Goal: Task Accomplishment & Management: Manage account settings

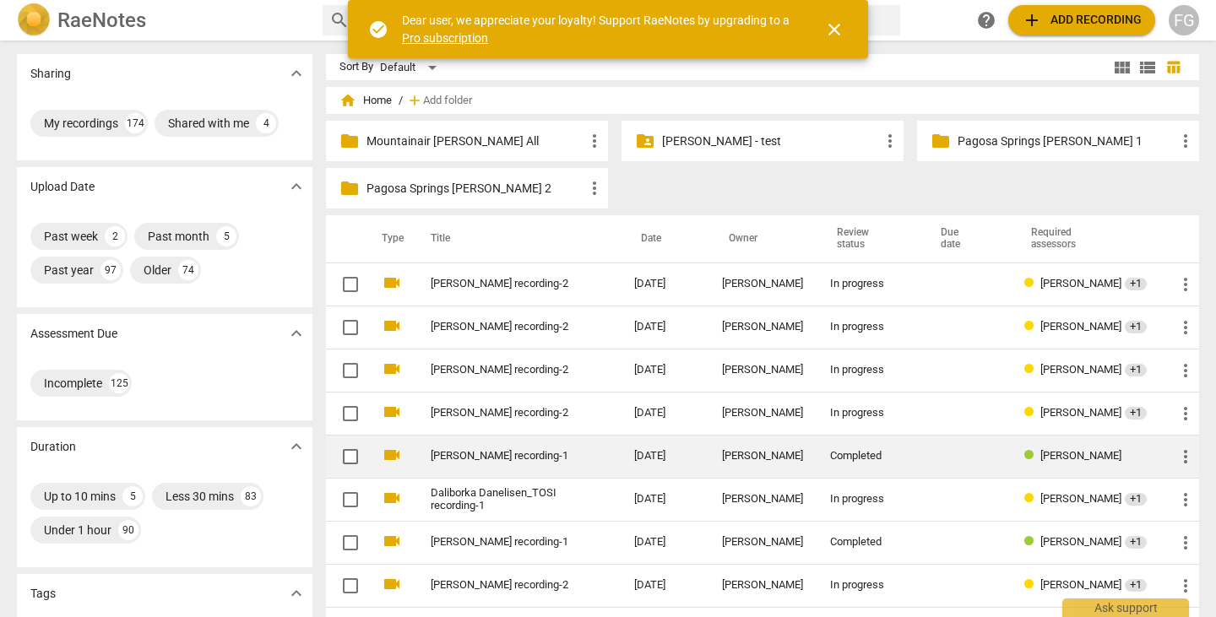
click at [504, 458] on link "[PERSON_NAME] recording-1" at bounding box center [502, 456] width 143 height 13
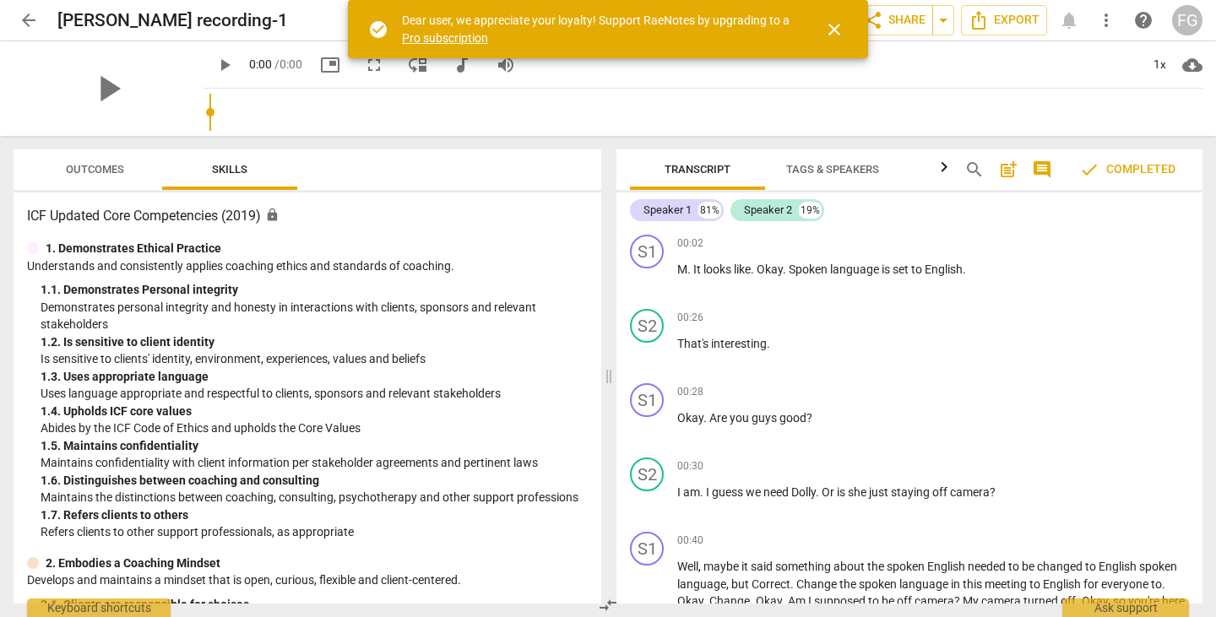
click at [838, 31] on span "close" at bounding box center [834, 29] width 20 height 20
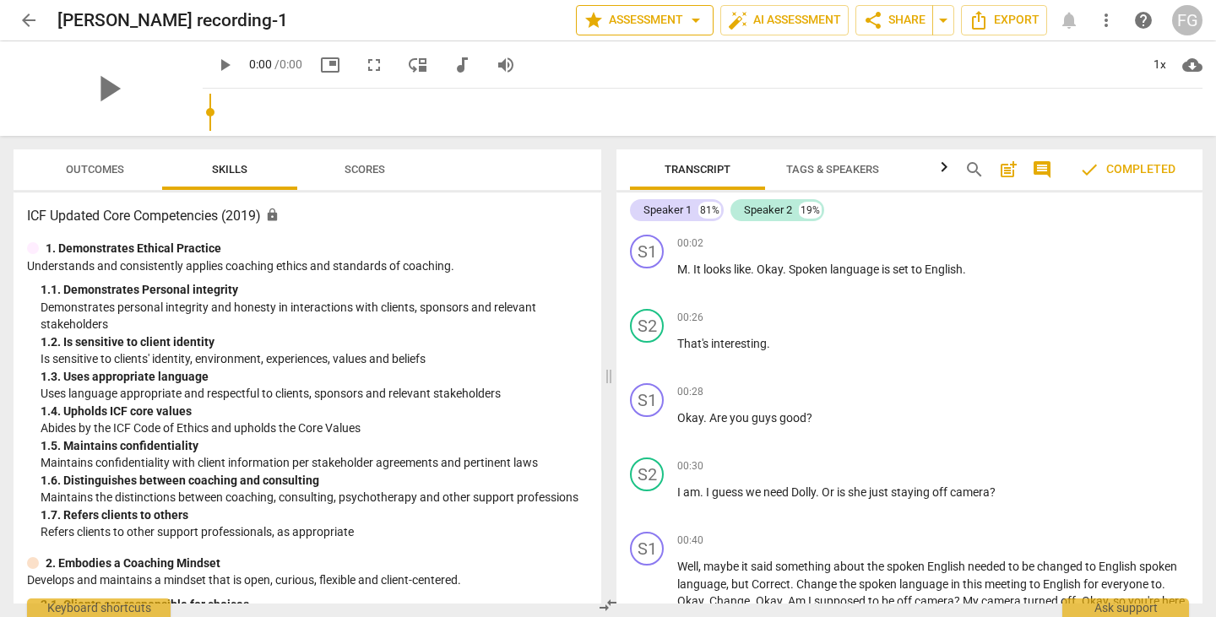
click at [697, 25] on span "arrow_drop_down" at bounding box center [696, 20] width 20 height 20
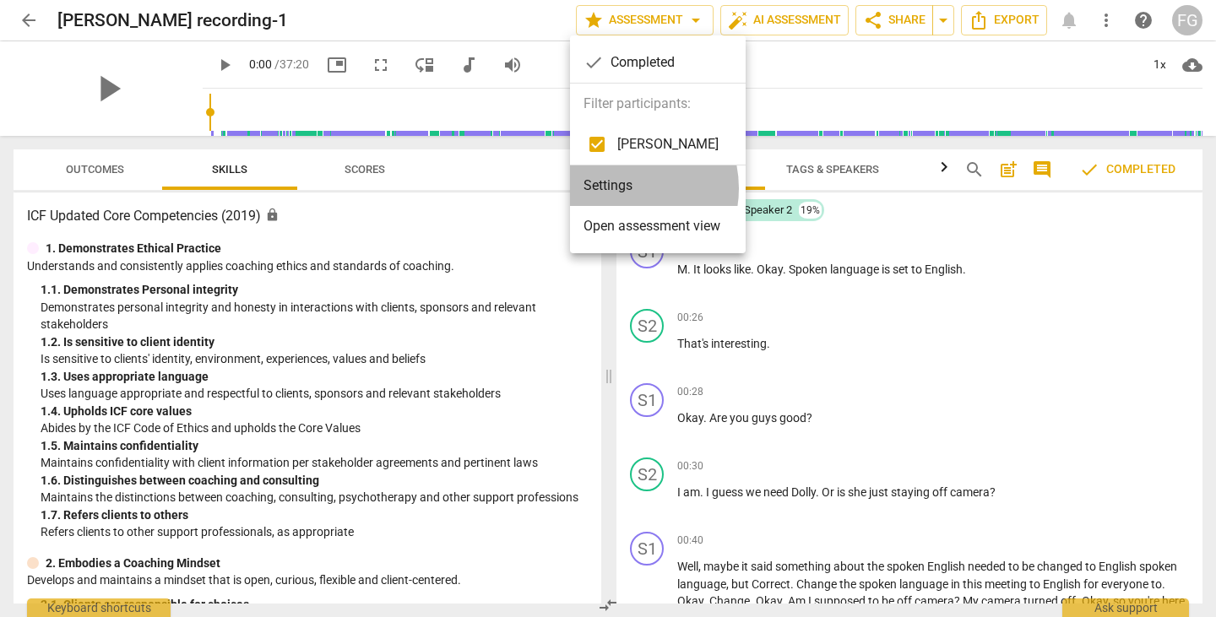
click at [621, 188] on li "Settings" at bounding box center [658, 185] width 176 height 41
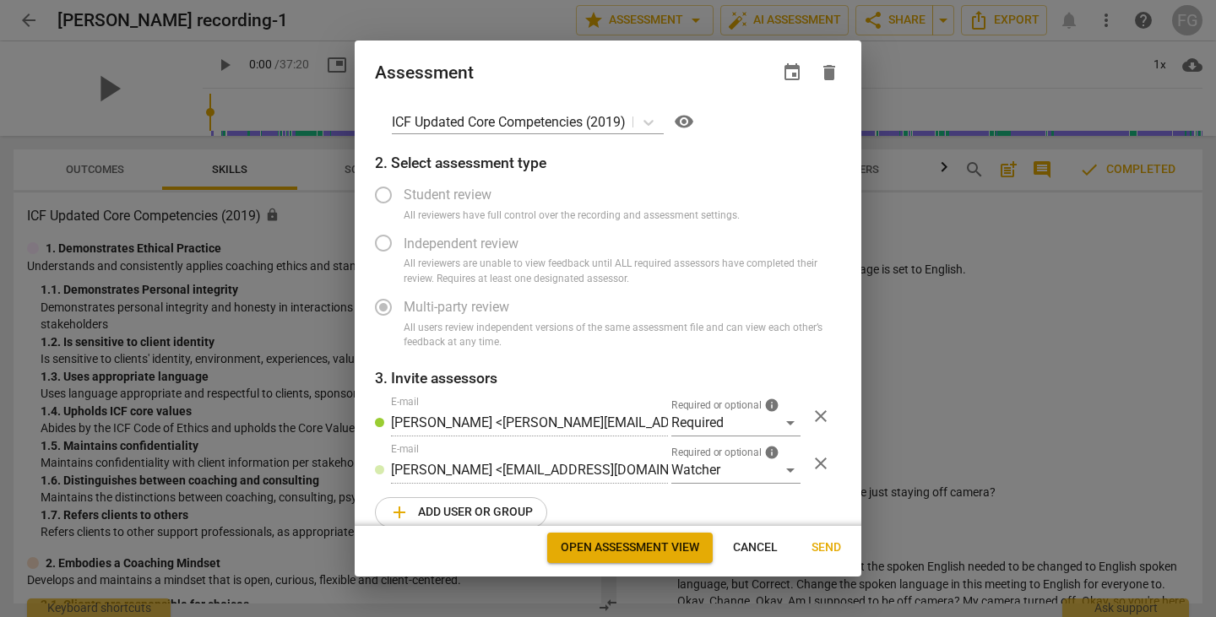
scroll to position [44, 0]
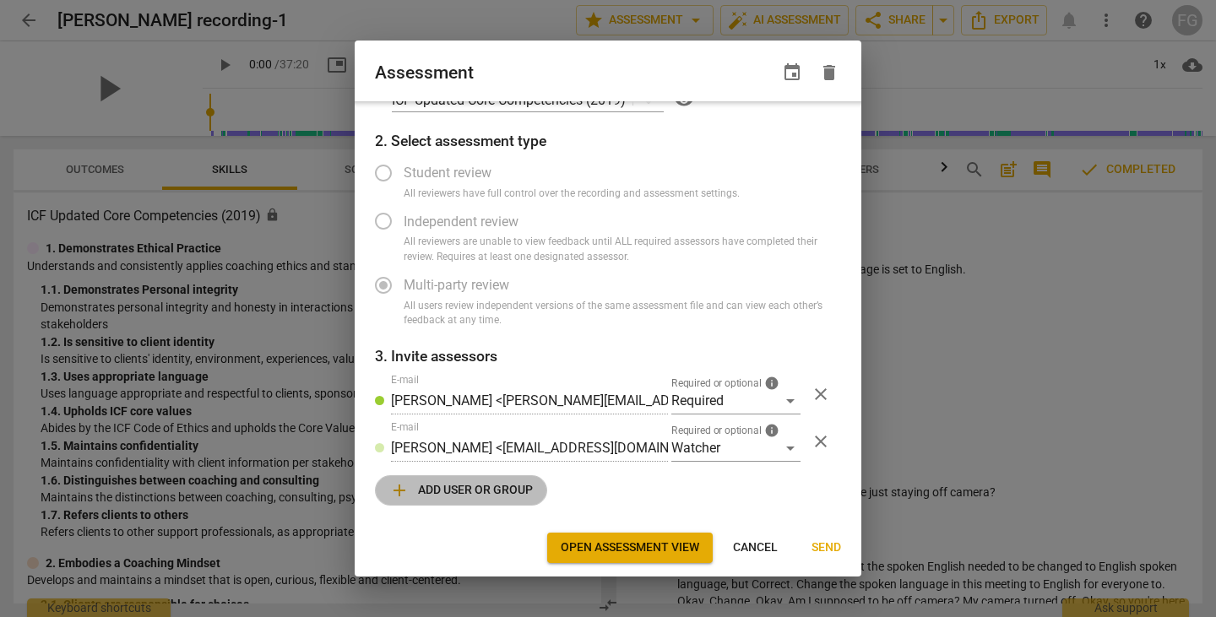
click at [490, 496] on span "add Add user or group" at bounding box center [461, 490] width 144 height 20
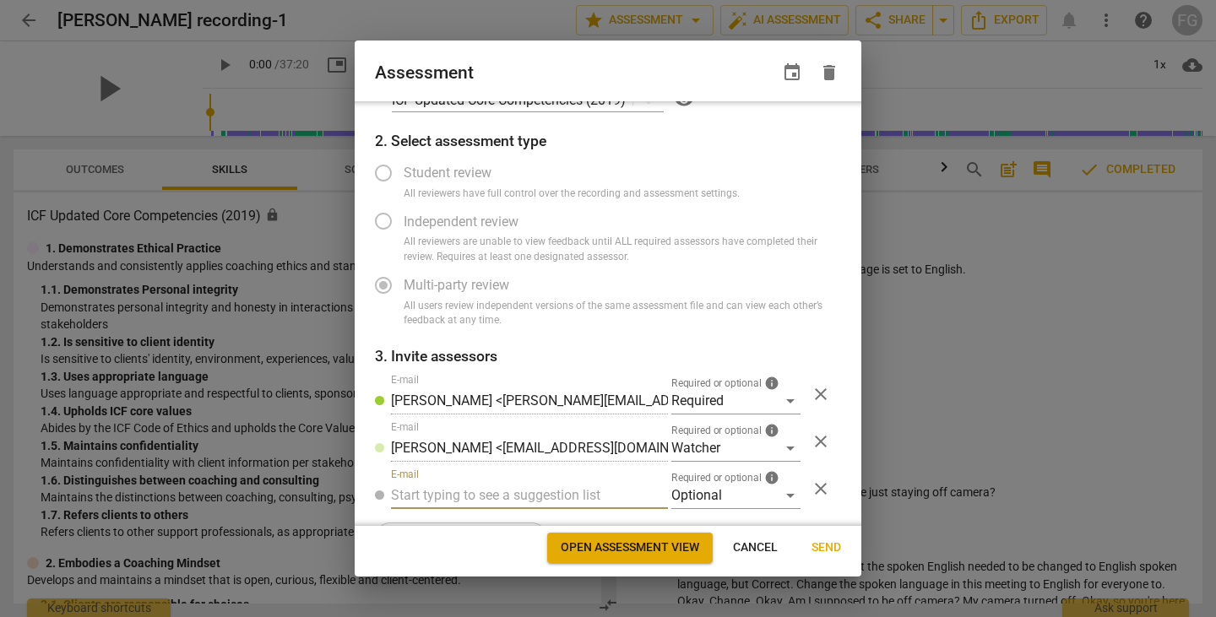
radio input "false"
click at [487, 492] on input "text" at bounding box center [529, 495] width 277 height 27
type input "[EMAIL_ADDRESS][PERSON_NAME][DOMAIN_NAME]"
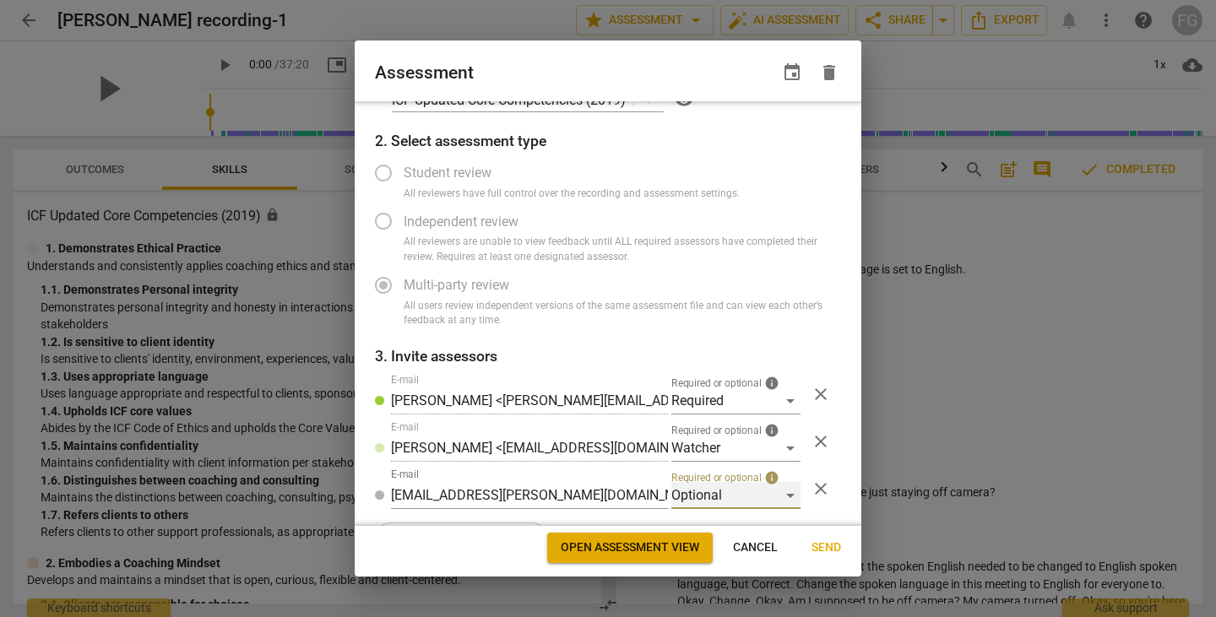
click at [715, 496] on div "Optional" at bounding box center [735, 495] width 129 height 27
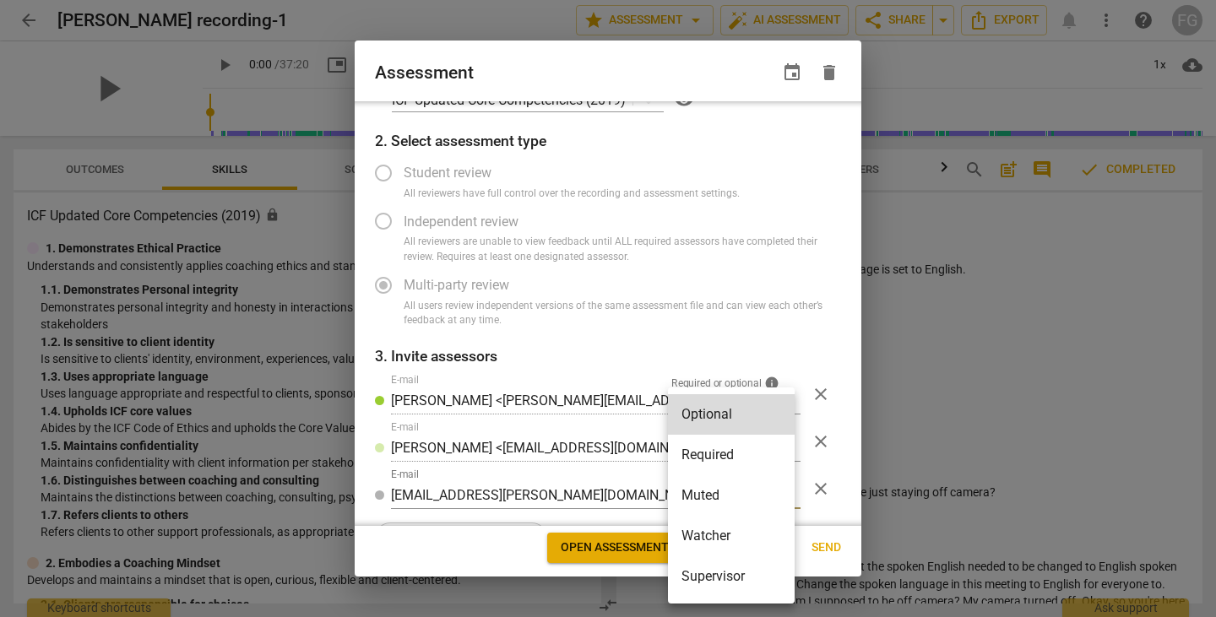
click at [716, 461] on li "Required" at bounding box center [731, 455] width 127 height 41
radio input "false"
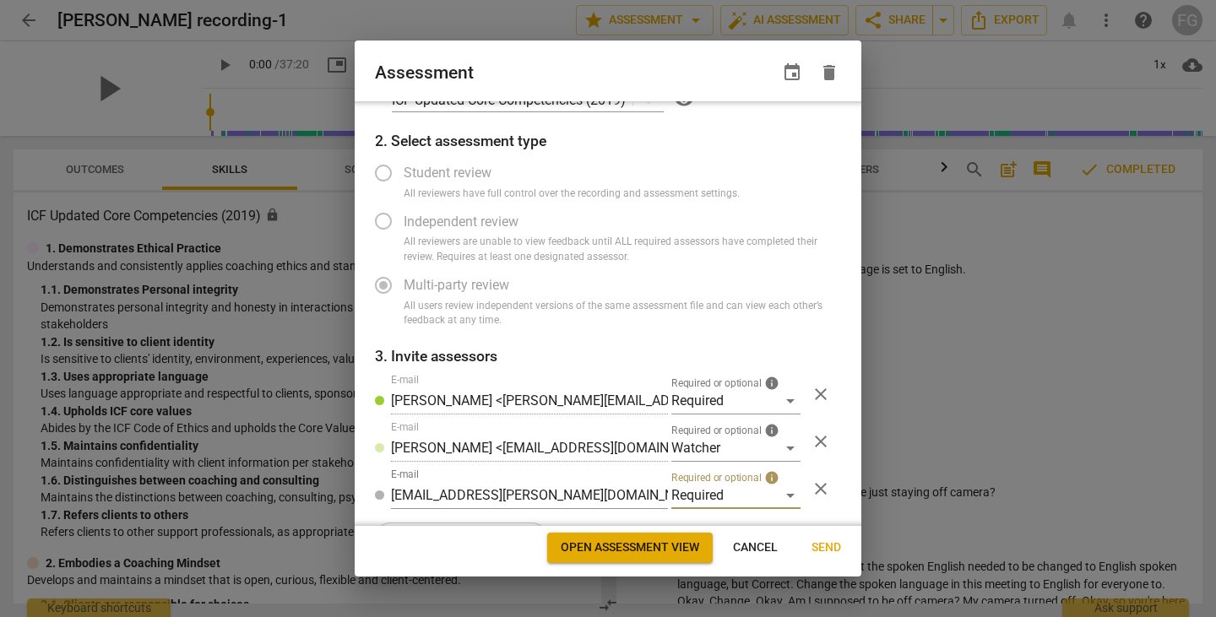
click at [827, 547] on span "Send" at bounding box center [826, 548] width 30 height 17
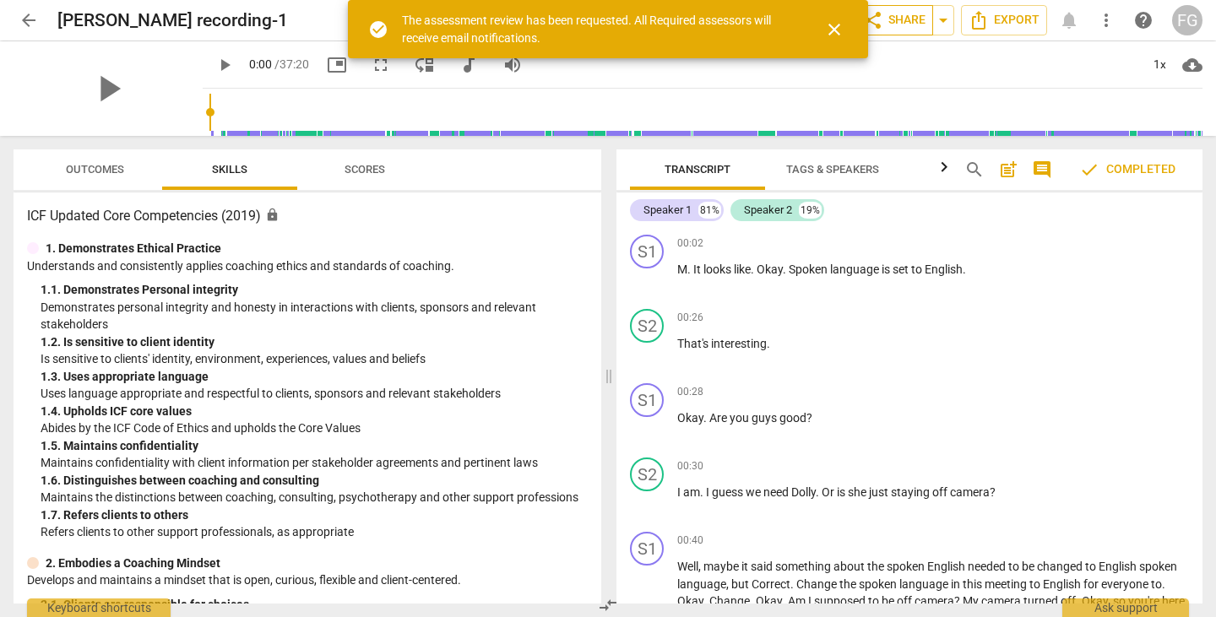
click at [900, 27] on span "share Share" at bounding box center [894, 20] width 62 height 20
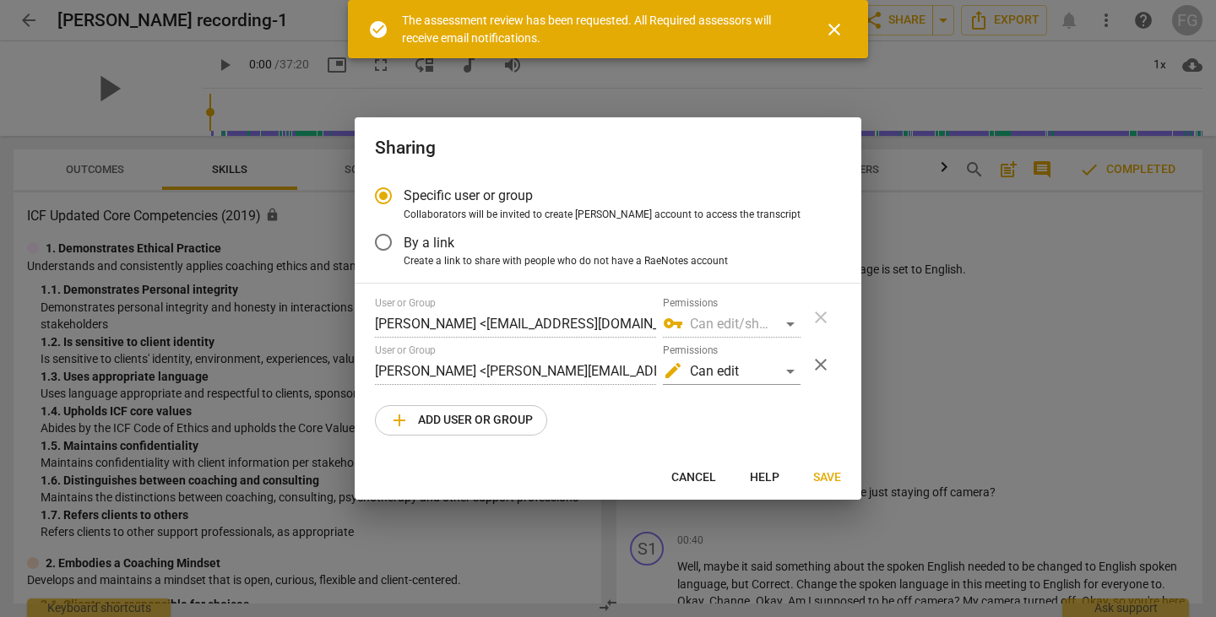
click at [941, 290] on div at bounding box center [608, 308] width 1216 height 617
radio input "false"
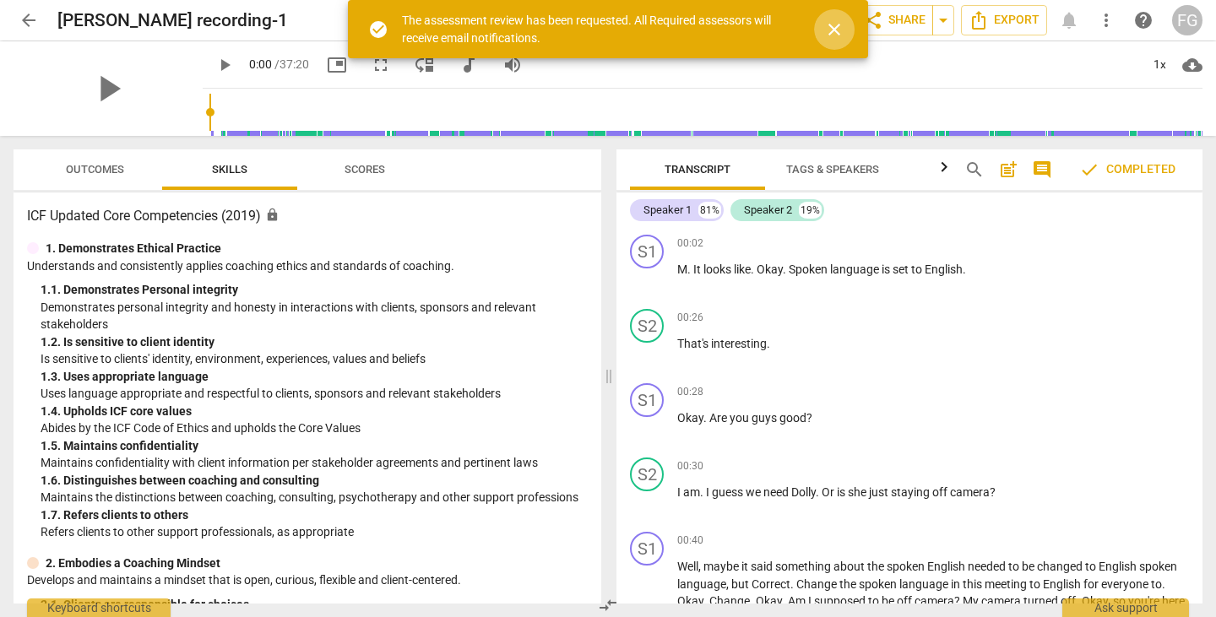
click at [835, 30] on span "close" at bounding box center [834, 29] width 20 height 20
